Goal: Information Seeking & Learning: Learn about a topic

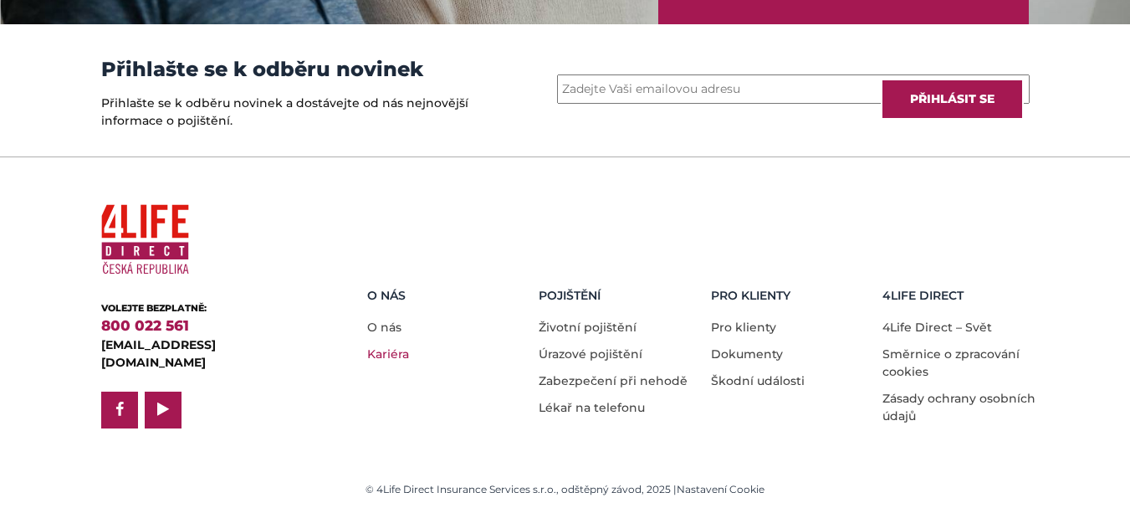
click at [390, 354] on link "Kariéra" at bounding box center [388, 353] width 42 height 15
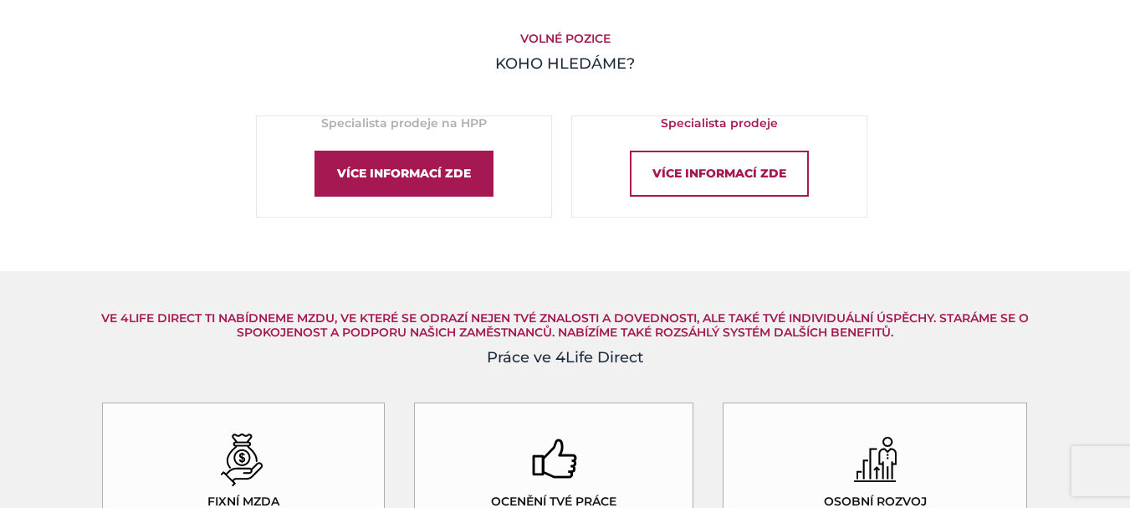
click at [446, 186] on div "Více informací zde" at bounding box center [404, 174] width 179 height 46
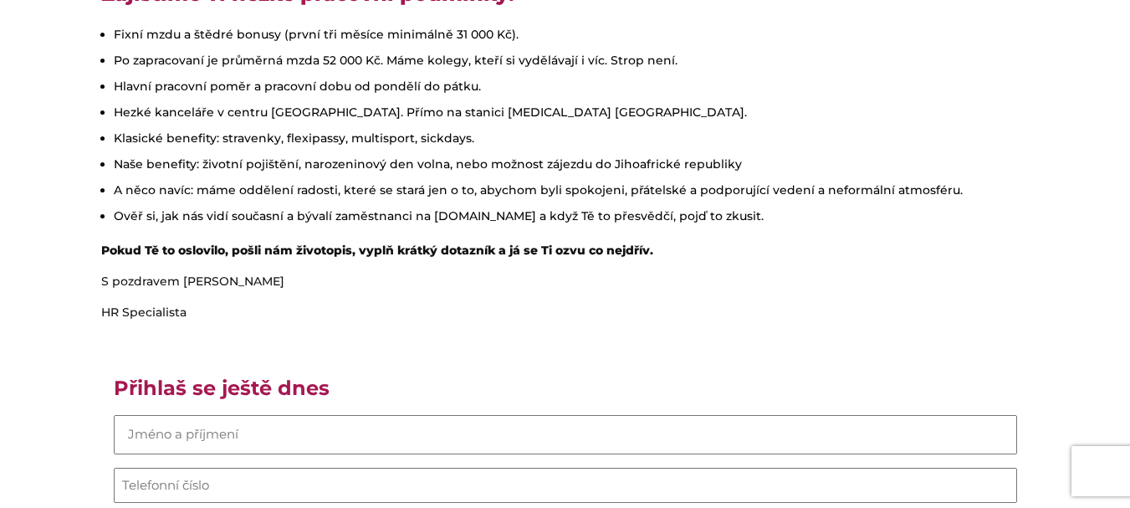
scroll to position [1171, 0]
